Goal: Navigation & Orientation: Understand site structure

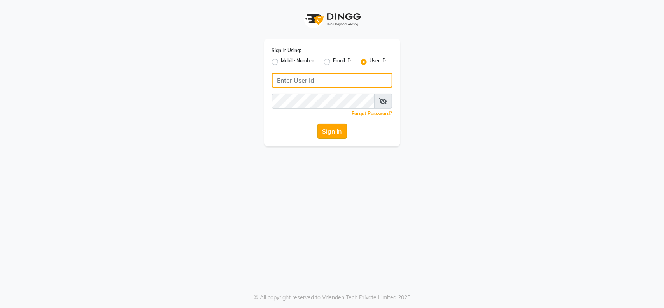
type input "[EMAIL_ADDRESS][DOMAIN_NAME]"
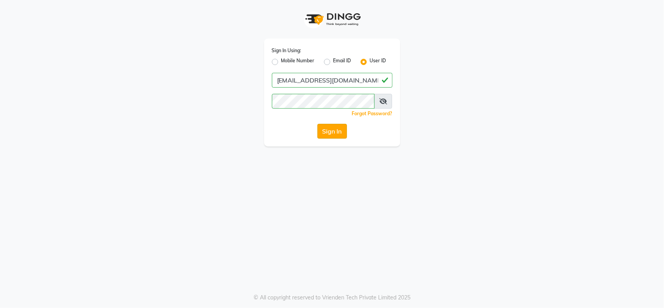
click at [337, 129] on button "Sign In" at bounding box center [333, 131] width 30 height 15
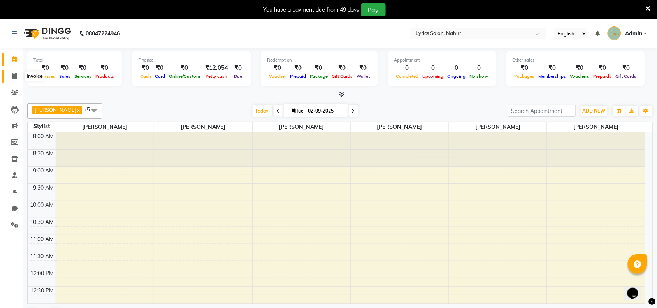
click at [18, 72] on span at bounding box center [15, 76] width 14 height 9
select select "service"
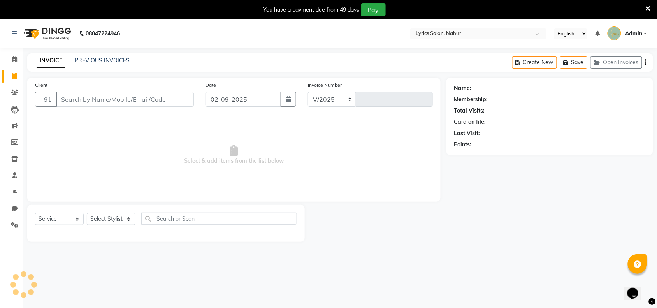
select select "8608"
type input "0592"
click at [9, 94] on span at bounding box center [15, 92] width 14 height 9
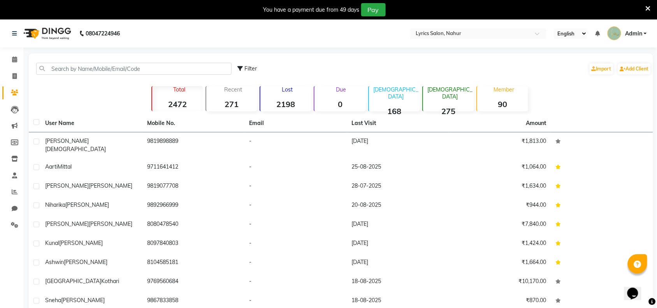
click at [246, 71] on span "Filter" at bounding box center [250, 68] width 12 height 7
select select "1000000"
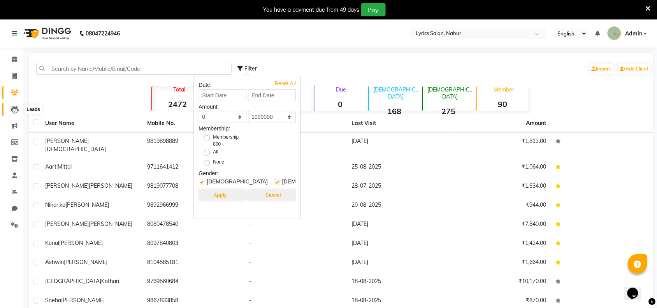
click at [18, 111] on icon at bounding box center [15, 110] width 8 height 8
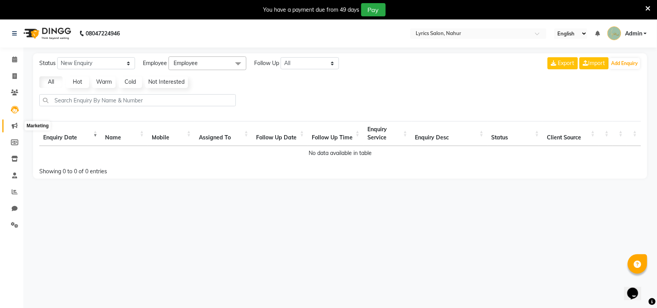
click at [12, 127] on icon at bounding box center [15, 126] width 6 height 6
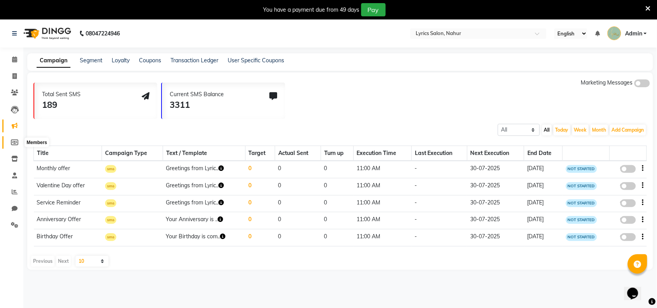
click at [12, 141] on icon at bounding box center [14, 142] width 7 height 6
select select
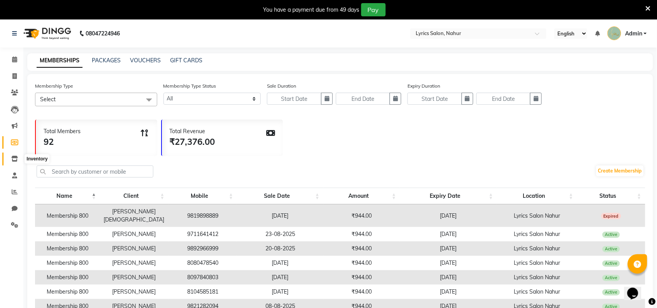
click at [11, 158] on icon at bounding box center [14, 159] width 7 height 6
select select
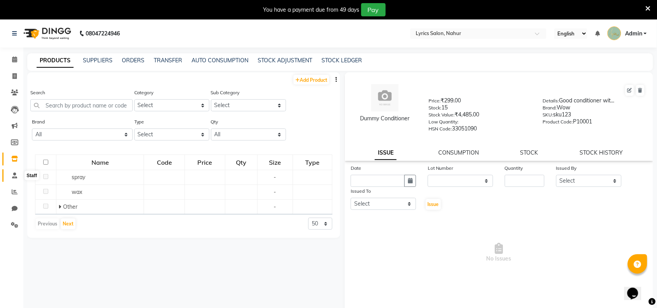
click at [10, 176] on span at bounding box center [15, 175] width 14 height 9
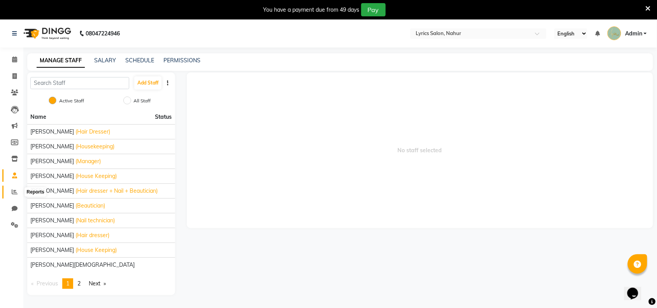
click at [12, 190] on icon at bounding box center [15, 192] width 6 height 6
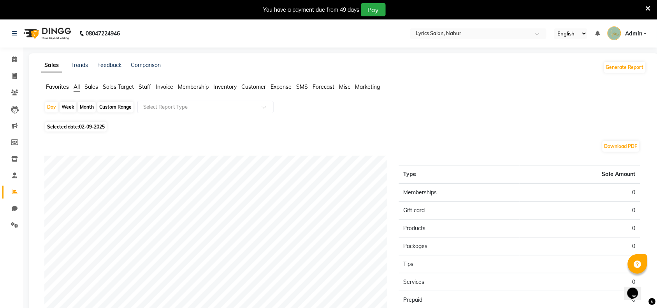
click at [305, 86] on span "SMS" at bounding box center [302, 86] width 12 height 7
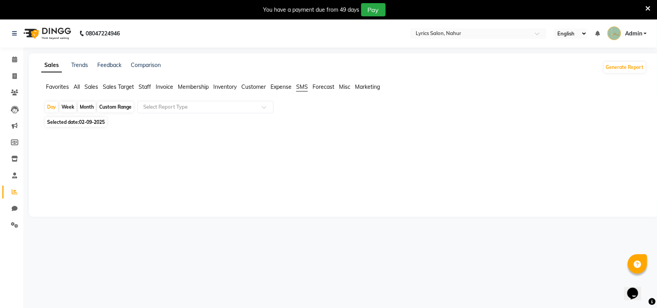
click at [141, 84] on span "Staff" at bounding box center [145, 86] width 12 height 7
click at [12, 211] on icon at bounding box center [15, 209] width 6 height 6
select select "100"
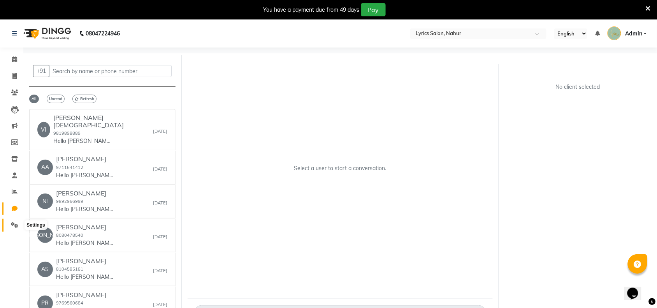
click at [11, 226] on icon at bounding box center [14, 225] width 7 height 6
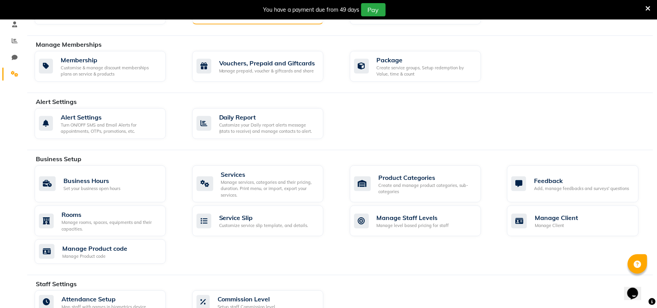
scroll to position [152, 0]
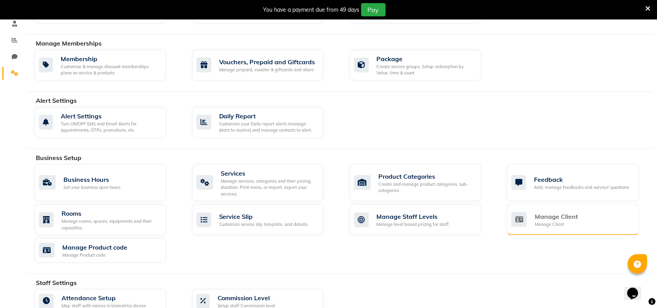
click at [544, 213] on div "Manage Client" at bounding box center [556, 216] width 43 height 9
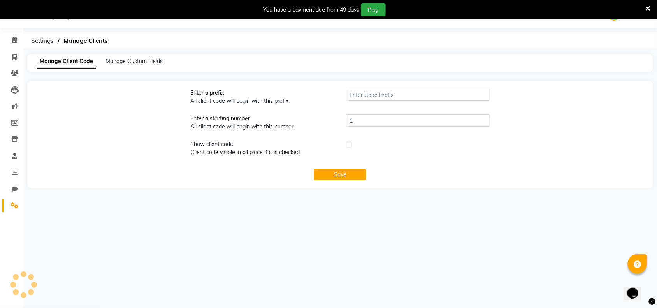
type input "LNA"
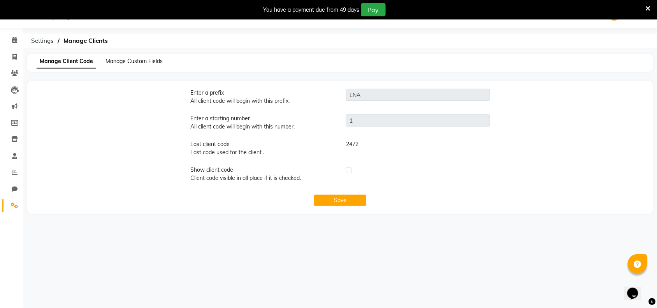
click at [150, 62] on span "Manage Custom Fields" at bounding box center [133, 61] width 57 height 7
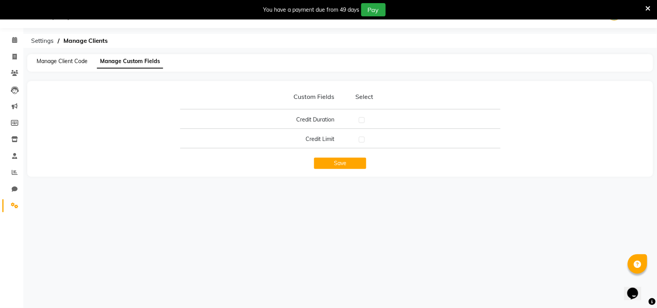
click at [69, 63] on span "Manage Client Code" at bounding box center [62, 61] width 51 height 7
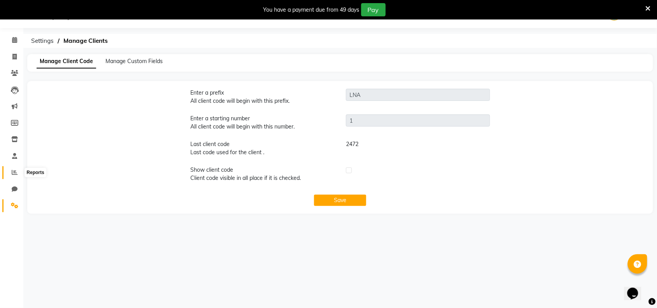
click at [12, 169] on span at bounding box center [15, 172] width 14 height 9
